Goal: Task Accomplishment & Management: Manage account settings

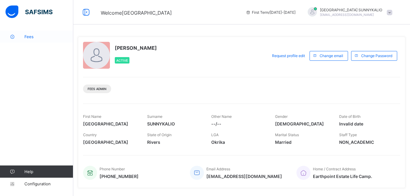
click at [32, 37] on span "Fees" at bounding box center [48, 36] width 49 height 5
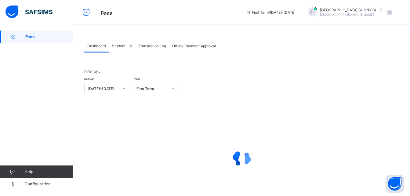
click at [122, 46] on span "Student List" at bounding box center [122, 46] width 20 height 5
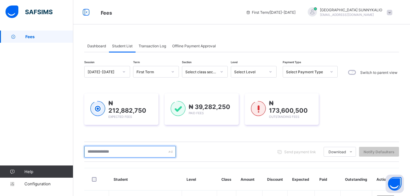
click at [115, 148] on input "text" at bounding box center [130, 152] width 92 height 12
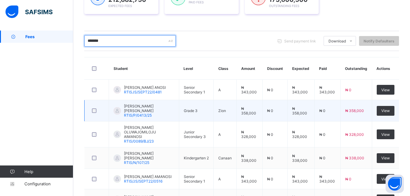
scroll to position [157, 0]
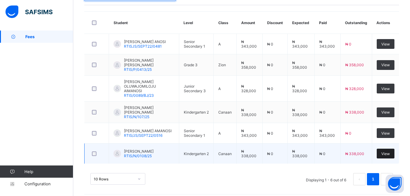
type input "*******"
click at [390, 151] on span "View" at bounding box center [385, 153] width 9 height 5
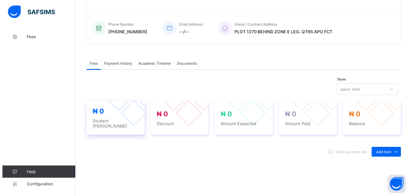
scroll to position [157, 0]
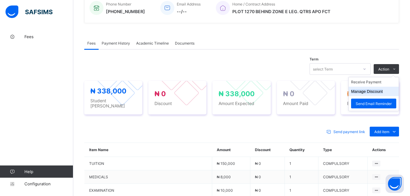
click at [383, 90] on button "Manage Discount" at bounding box center [367, 91] width 32 height 5
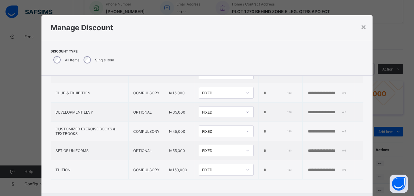
scroll to position [110, 0]
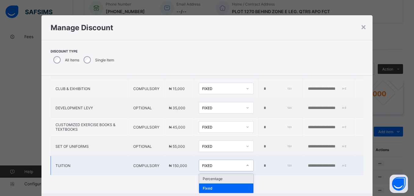
click at [246, 165] on icon at bounding box center [248, 165] width 4 height 6
click at [199, 177] on div "Percentage" at bounding box center [226, 178] width 54 height 9
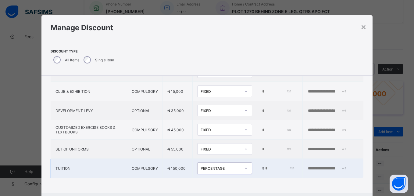
click at [265, 166] on input "*" at bounding box center [280, 168] width 30 height 5
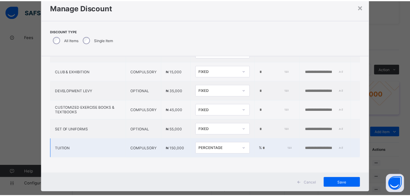
scroll to position [31, 0]
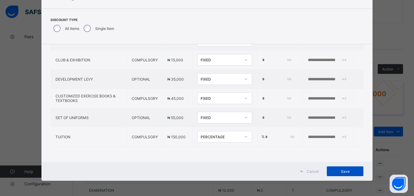
type input "*"
click at [341, 172] on span "Save" at bounding box center [345, 171] width 27 height 5
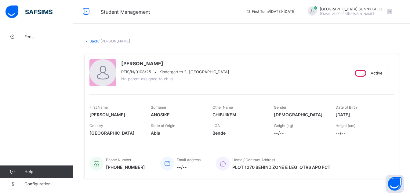
scroll to position [0, 0]
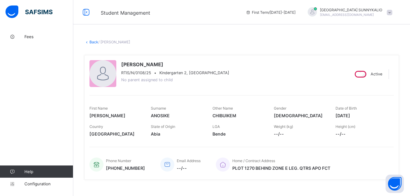
click at [92, 42] on link "Back" at bounding box center [93, 42] width 9 height 5
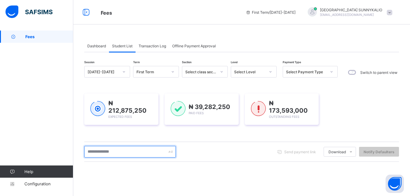
click at [126, 150] on input "text" at bounding box center [130, 152] width 92 height 12
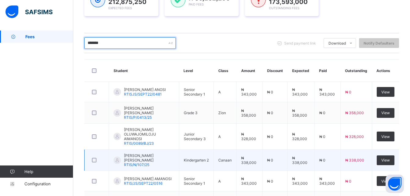
scroll to position [122, 0]
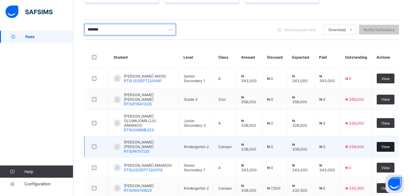
type input "*******"
click at [387, 144] on span "View" at bounding box center [385, 146] width 9 height 5
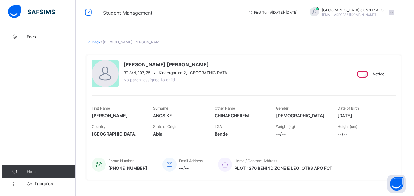
scroll to position [122, 0]
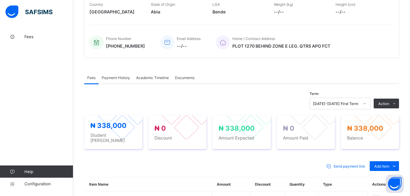
click at [0, 0] on button "Manage Discount" at bounding box center [0, 0] width 0 height 0
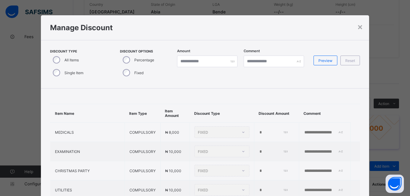
type input "*"
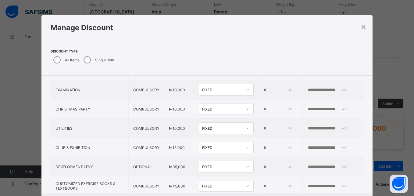
scroll to position [110, 0]
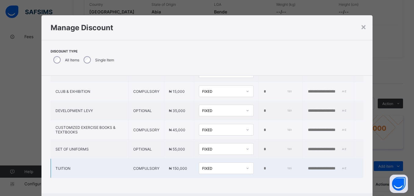
click at [247, 168] on icon at bounding box center [248, 168] width 2 height 1
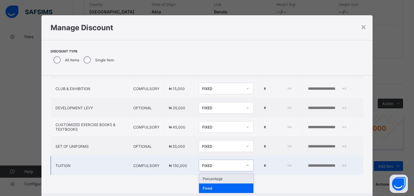
click at [203, 176] on div "Percentage" at bounding box center [226, 178] width 54 height 9
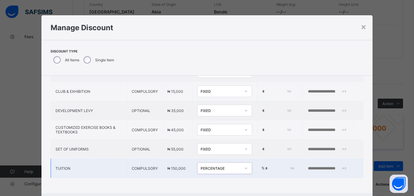
click at [265, 166] on input "*" at bounding box center [280, 168] width 30 height 5
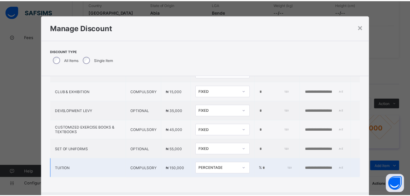
scroll to position [31, 0]
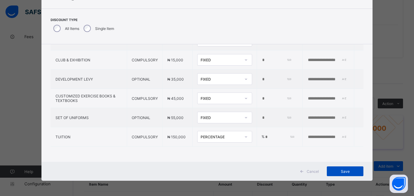
type input "*"
click at [348, 170] on span "Save" at bounding box center [345, 171] width 27 height 5
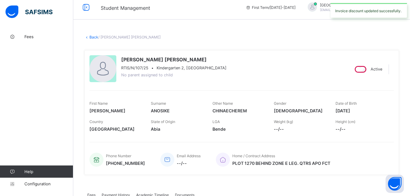
scroll to position [0, 0]
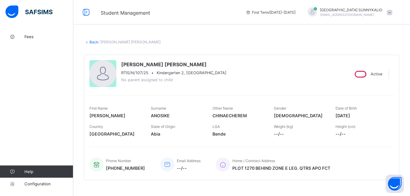
click at [92, 43] on link "Back" at bounding box center [93, 42] width 9 height 5
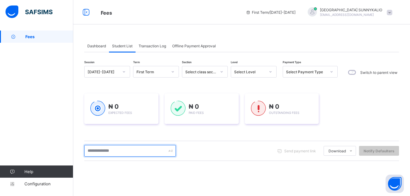
click at [138, 150] on input "text" at bounding box center [130, 151] width 92 height 12
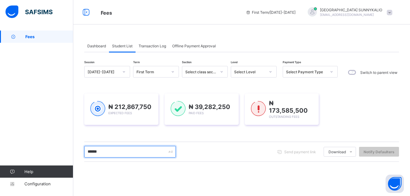
type input "*******"
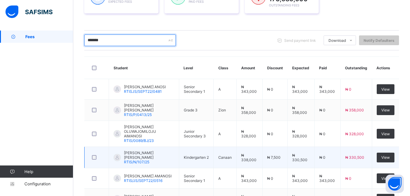
scroll to position [122, 0]
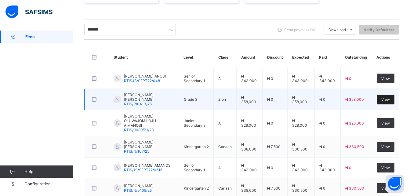
click at [390, 95] on div "View" at bounding box center [386, 100] width 18 height 10
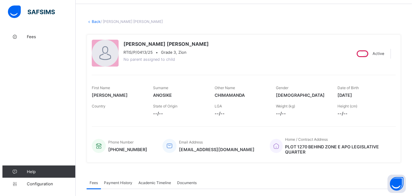
scroll to position [122, 0]
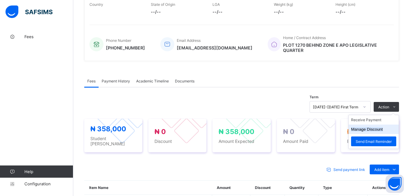
click at [383, 127] on button "Manage Discount" at bounding box center [367, 129] width 32 height 5
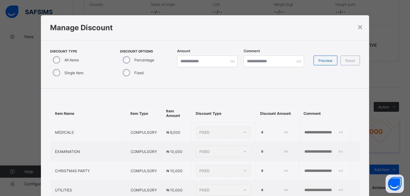
type input "*"
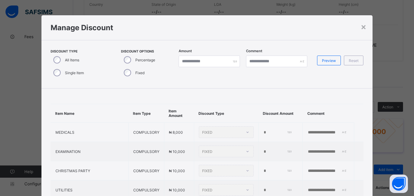
click at [51, 73] on div "Single Item" at bounding box center [68, 72] width 35 height 13
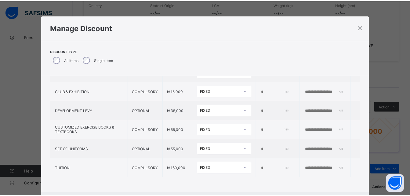
scroll to position [31, 0]
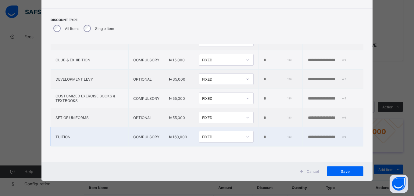
click at [246, 134] on icon at bounding box center [248, 137] width 4 height 6
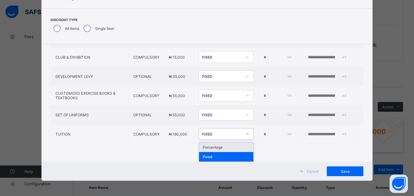
click at [199, 147] on div "Percentage" at bounding box center [226, 146] width 54 height 9
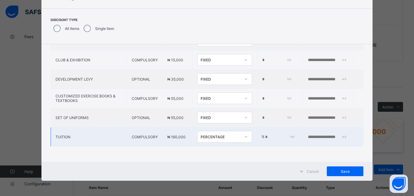
click at [265, 135] on input "*" at bounding box center [280, 137] width 30 height 5
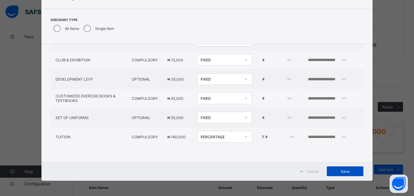
type input "*"
click at [343, 171] on span "Save" at bounding box center [345, 171] width 27 height 5
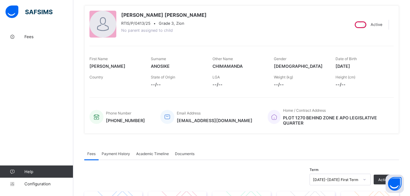
scroll to position [0, 0]
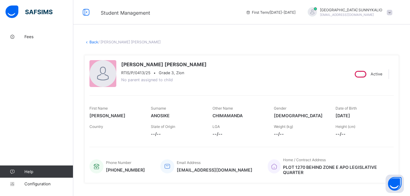
click at [91, 42] on link "Back" at bounding box center [93, 42] width 9 height 5
